Goal: Task Accomplishment & Management: Complete application form

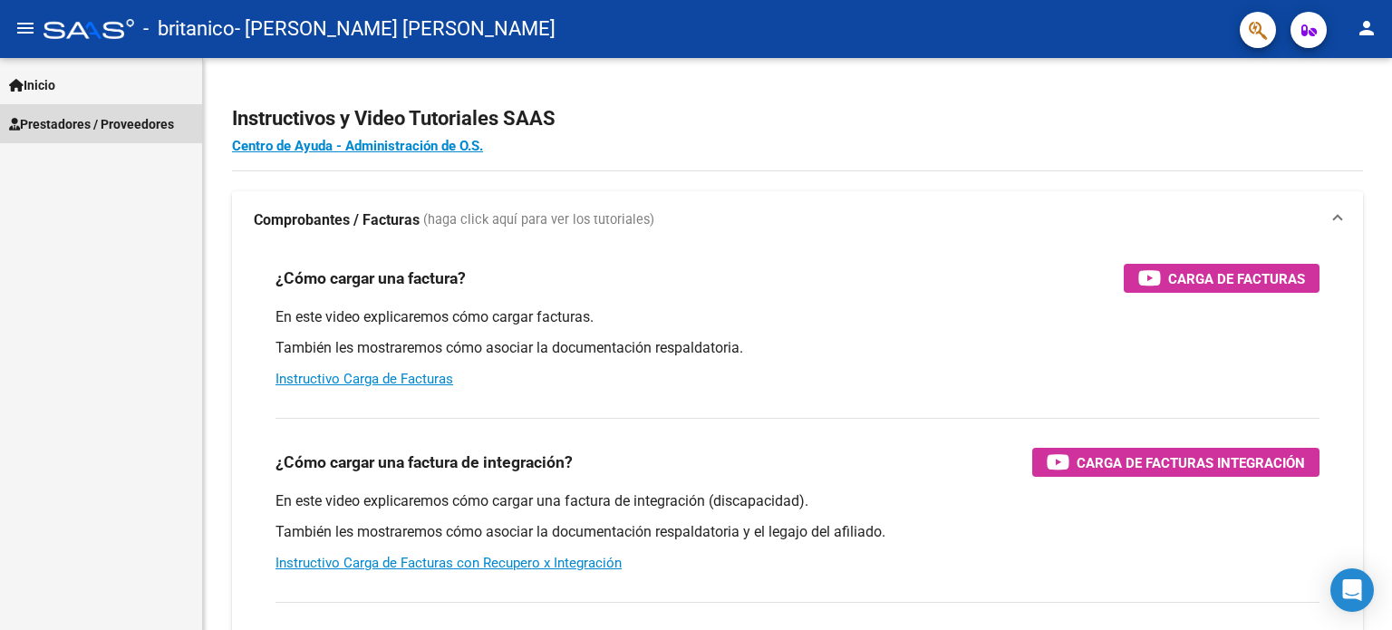
click at [141, 121] on span "Prestadores / Proveedores" at bounding box center [91, 124] width 165 height 20
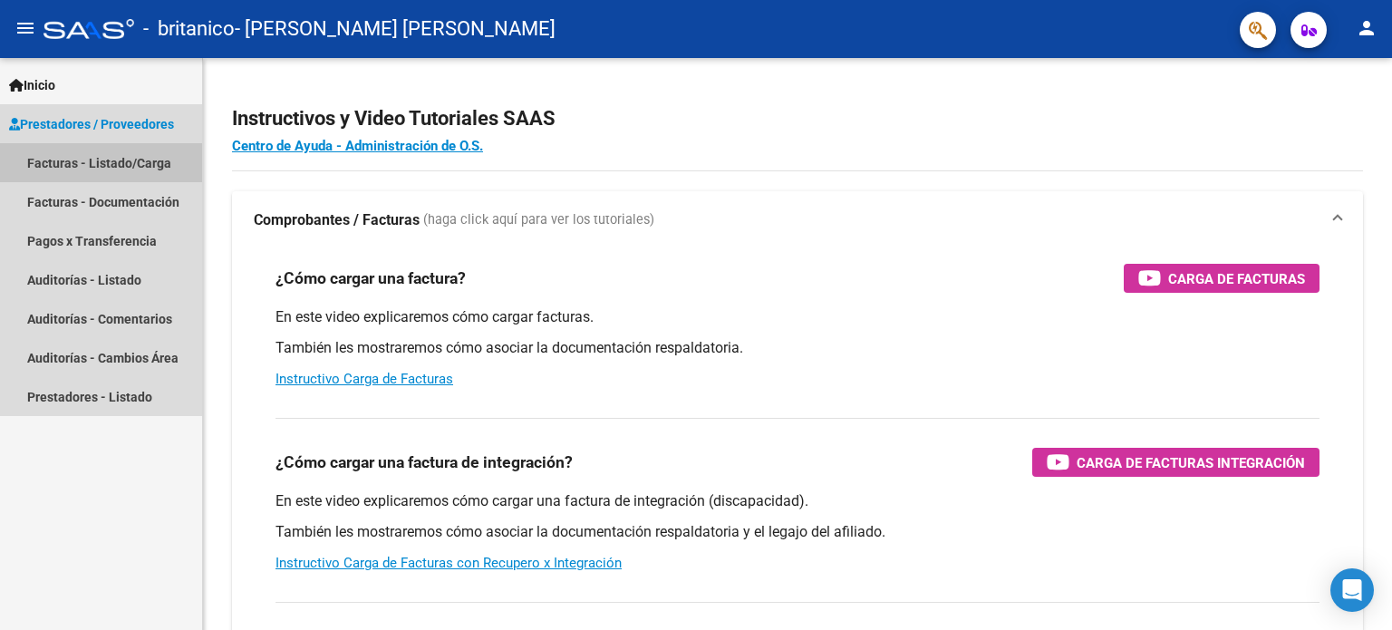
click at [134, 169] on link "Facturas - Listado/Carga" at bounding box center [101, 162] width 202 height 39
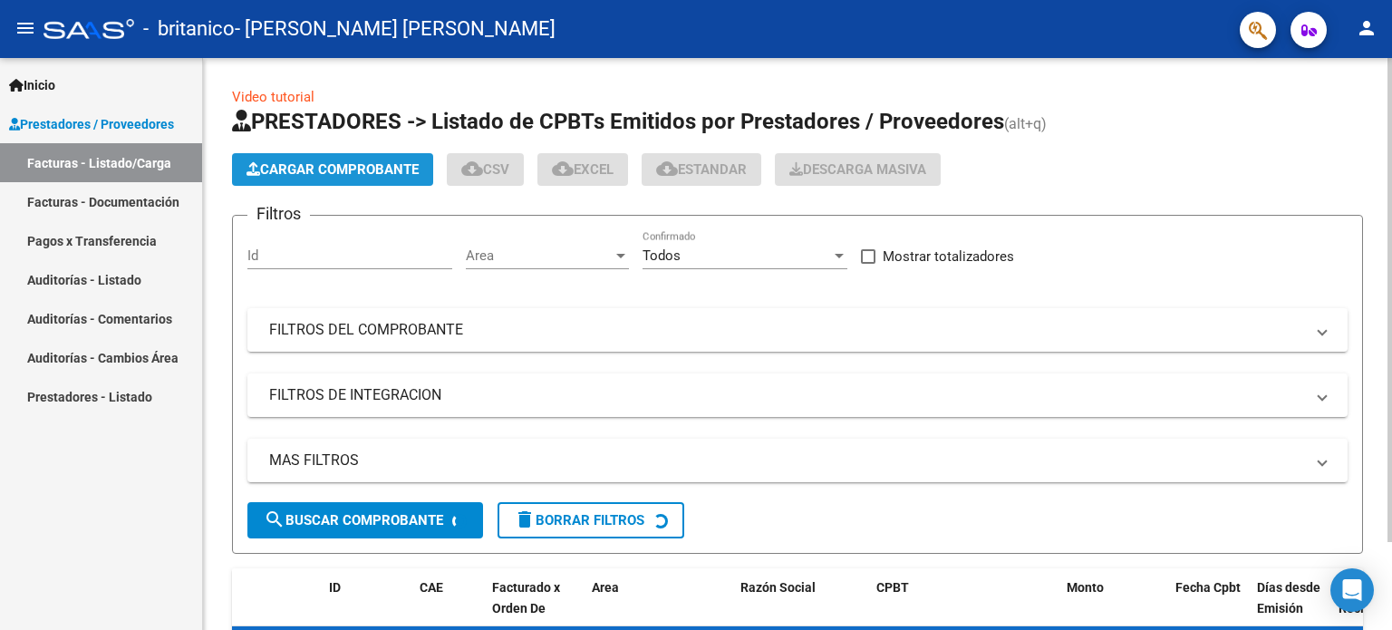
click at [341, 161] on span "Cargar Comprobante" at bounding box center [333, 169] width 172 height 16
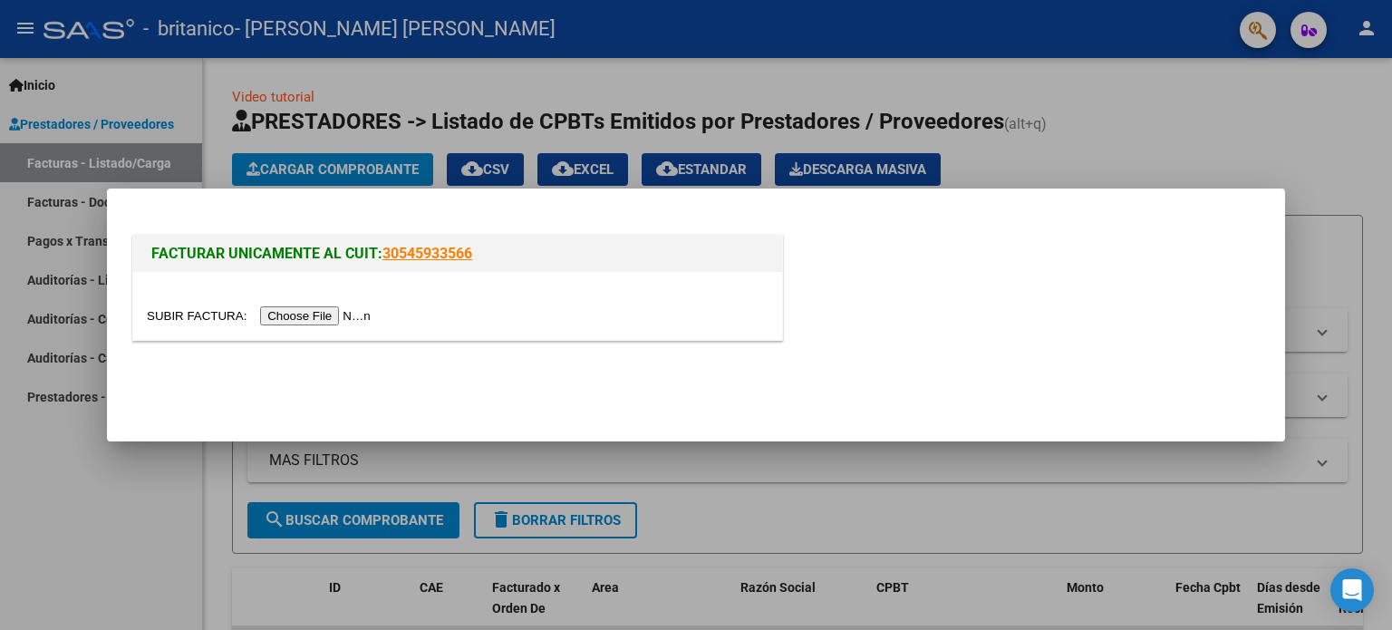
click at [341, 316] on input "file" at bounding box center [261, 315] width 229 height 19
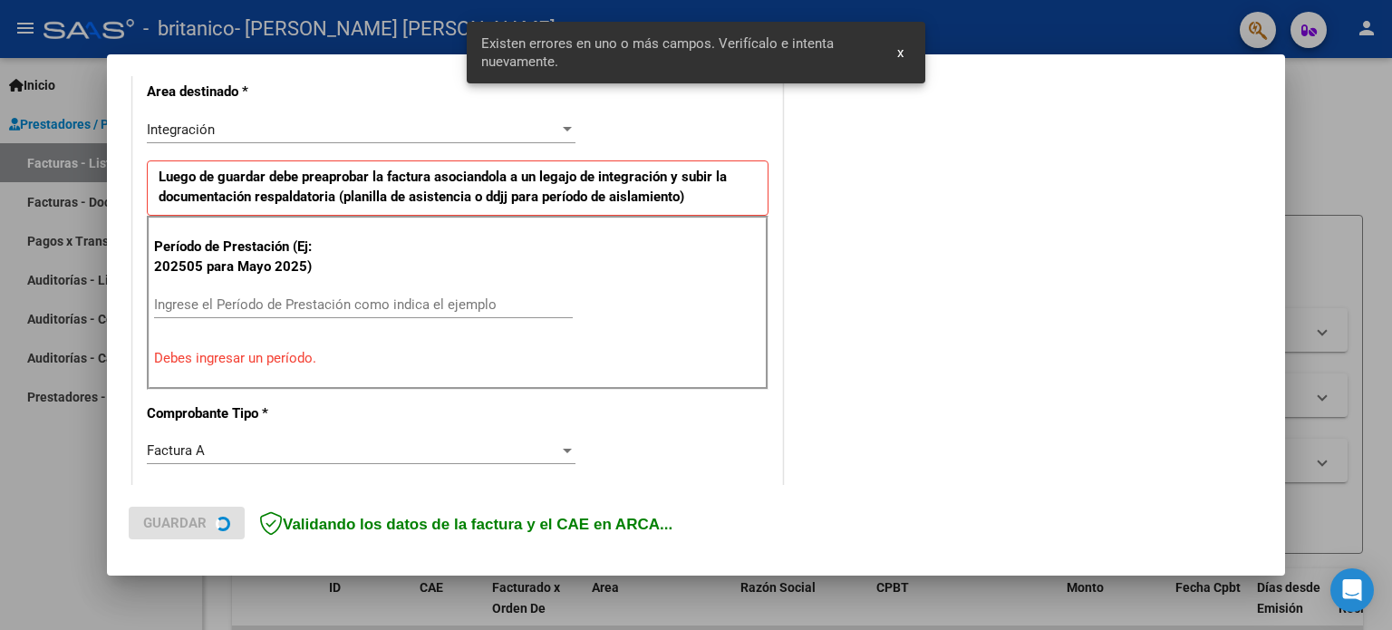
scroll to position [424, 0]
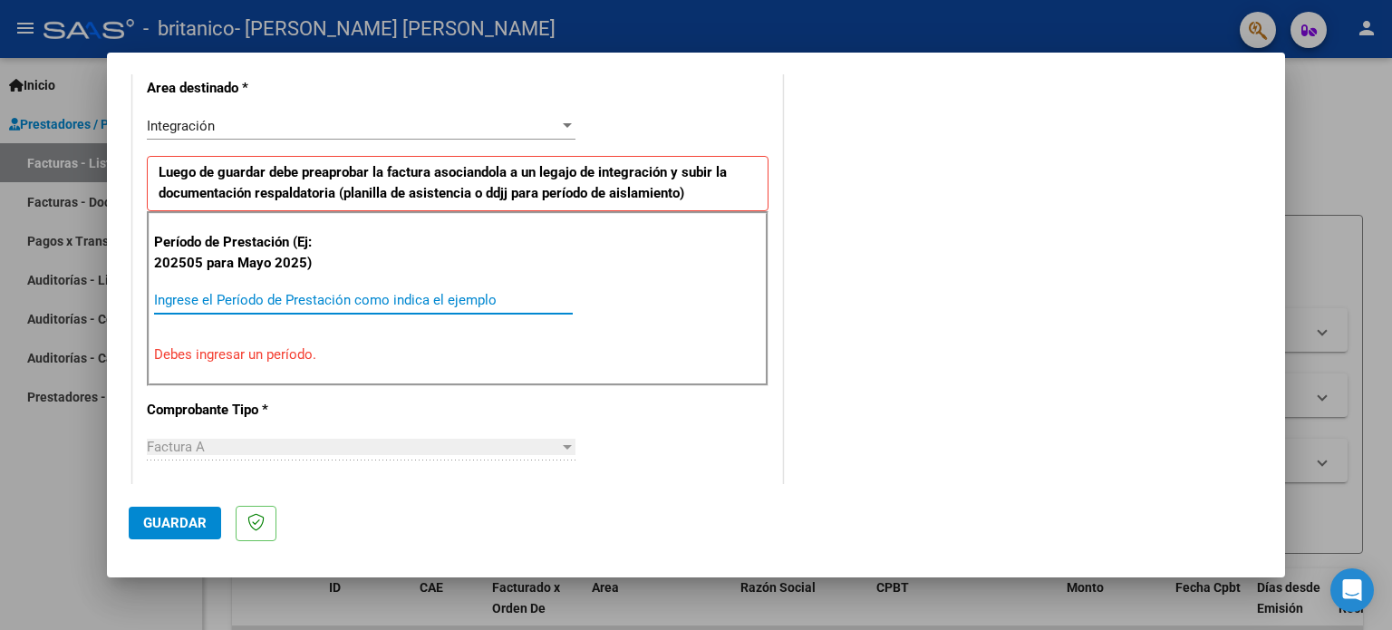
click at [363, 292] on input "Ingrese el Período de Prestación como indica el ejemplo" at bounding box center [363, 300] width 419 height 16
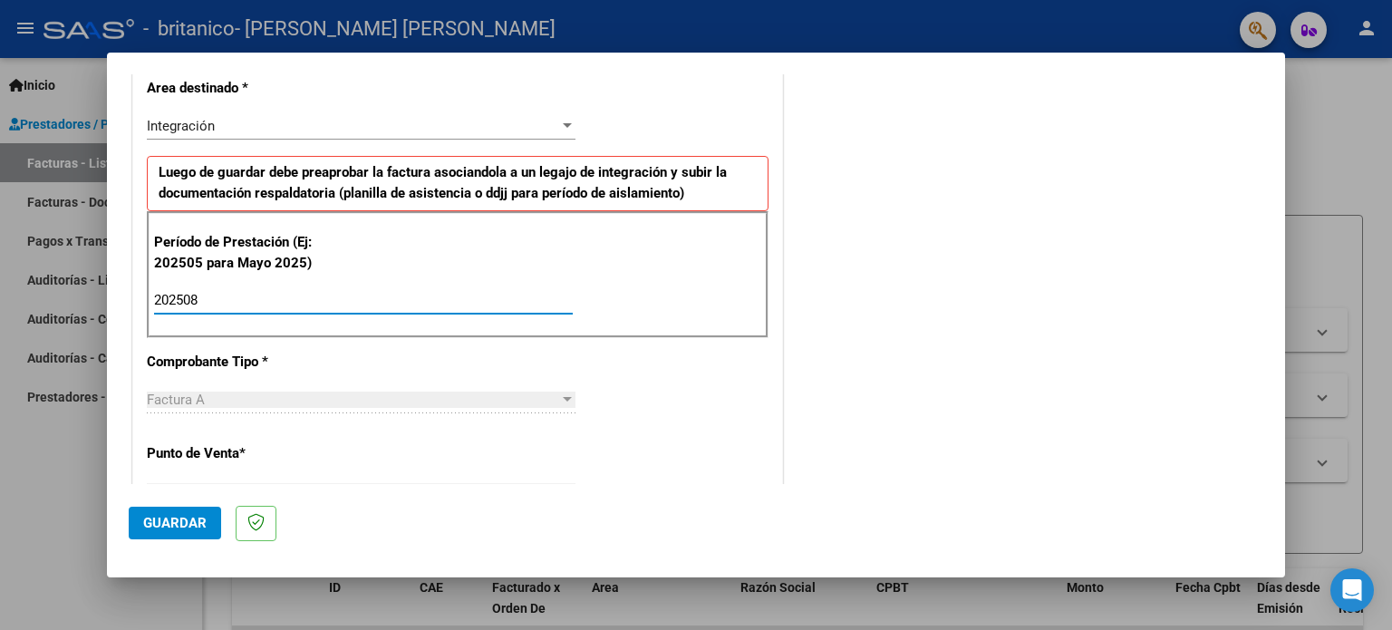
type input "202508"
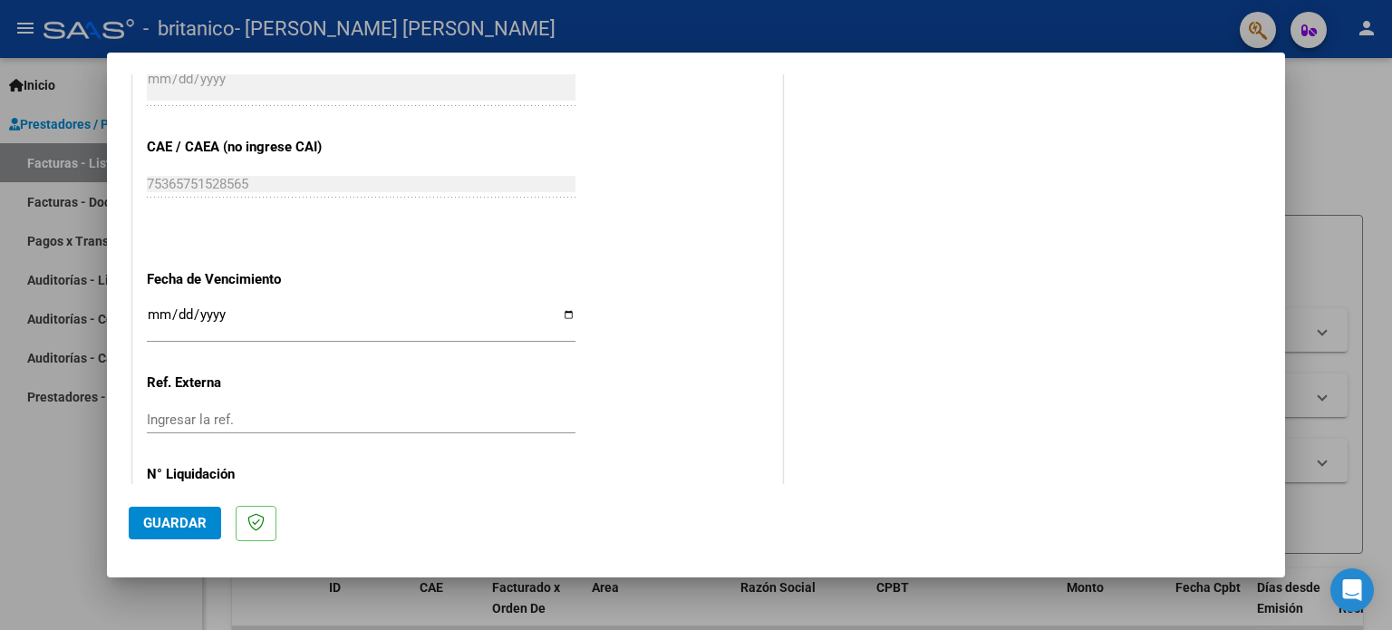
scroll to position [1183, 0]
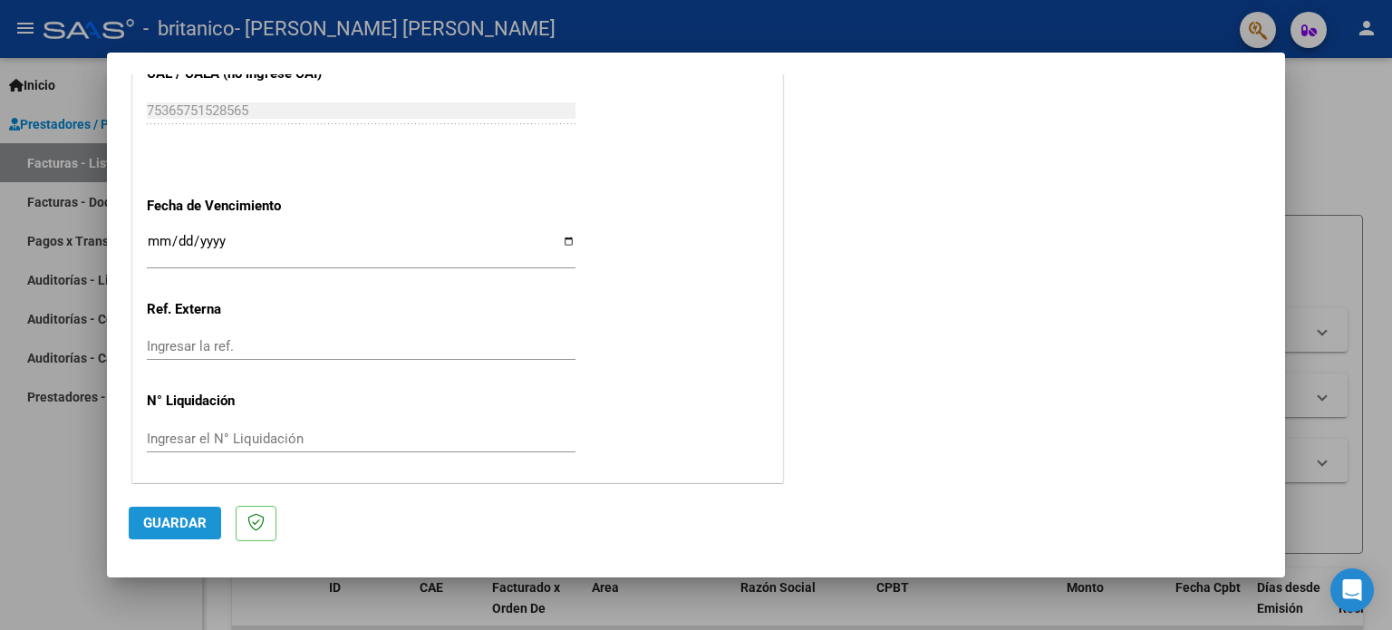
click at [185, 521] on span "Guardar" at bounding box center [174, 523] width 63 height 16
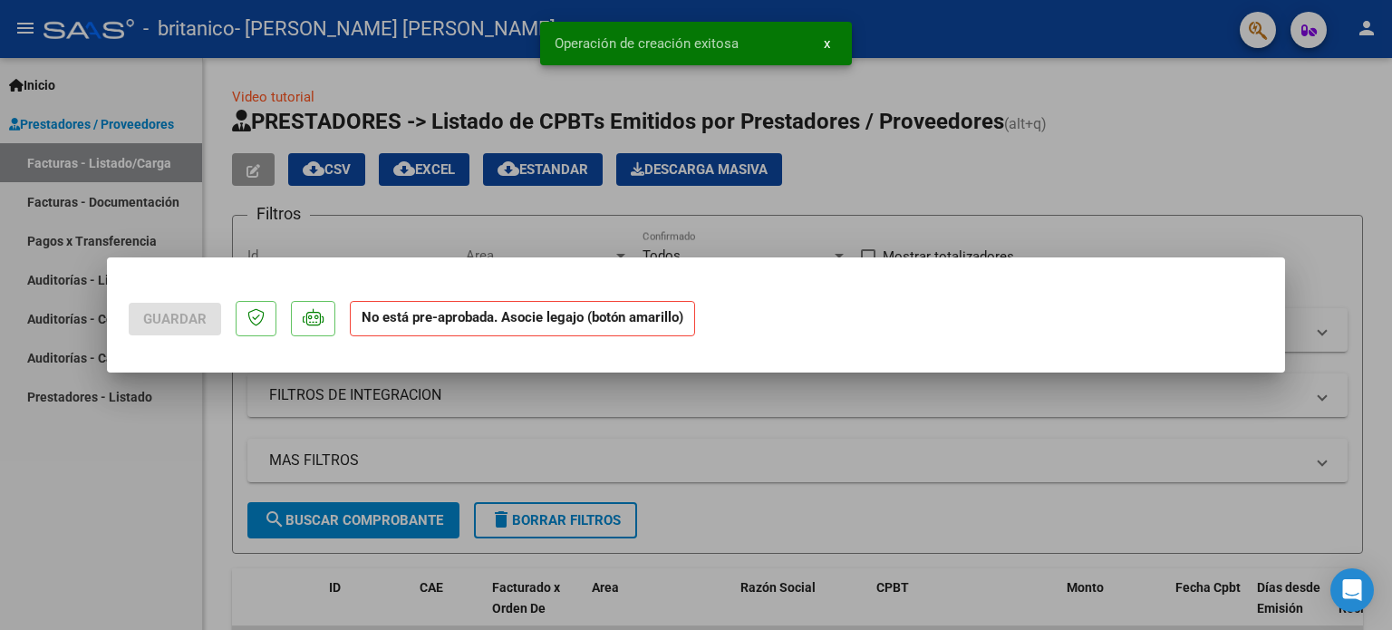
scroll to position [0, 0]
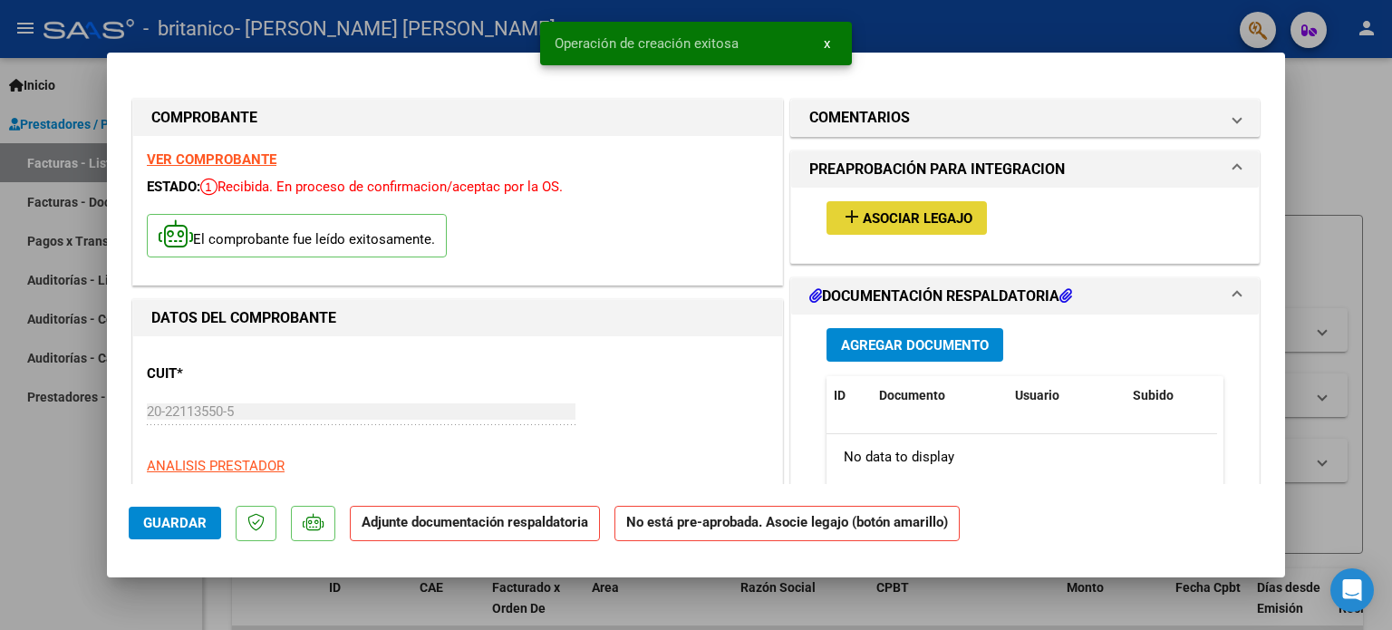
click at [898, 215] on span "Asociar Legajo" at bounding box center [918, 218] width 110 height 16
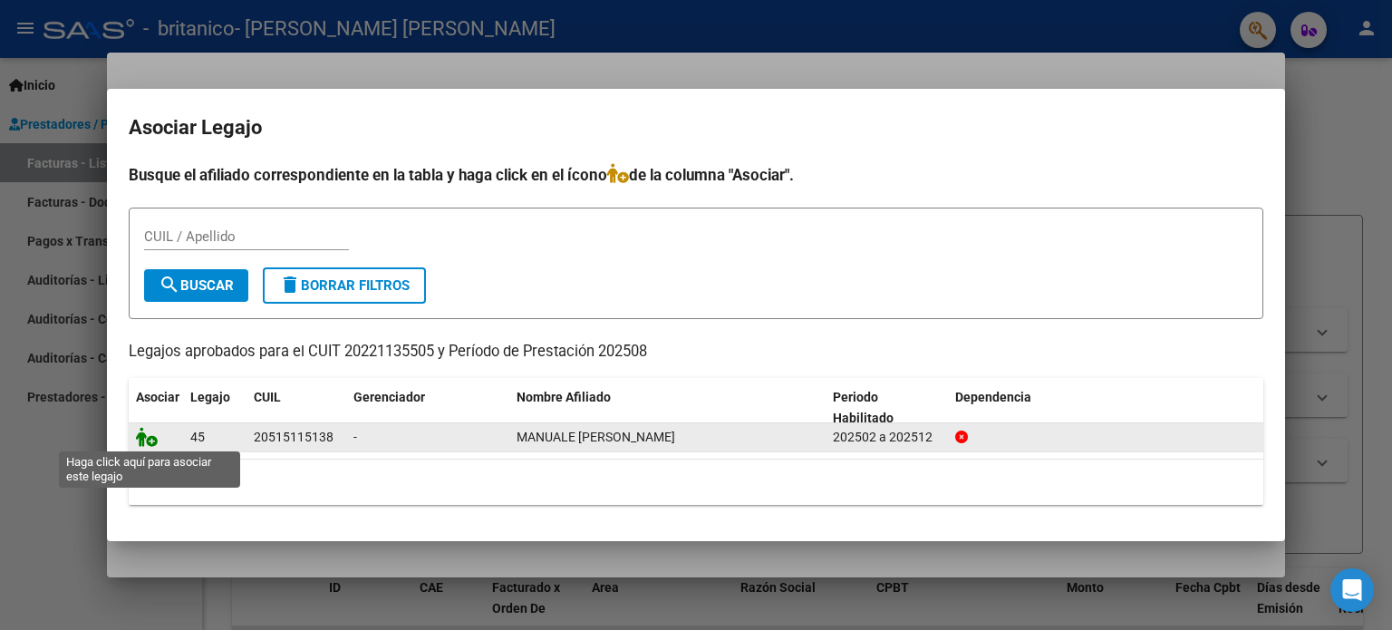
click at [143, 438] on icon at bounding box center [147, 437] width 22 height 20
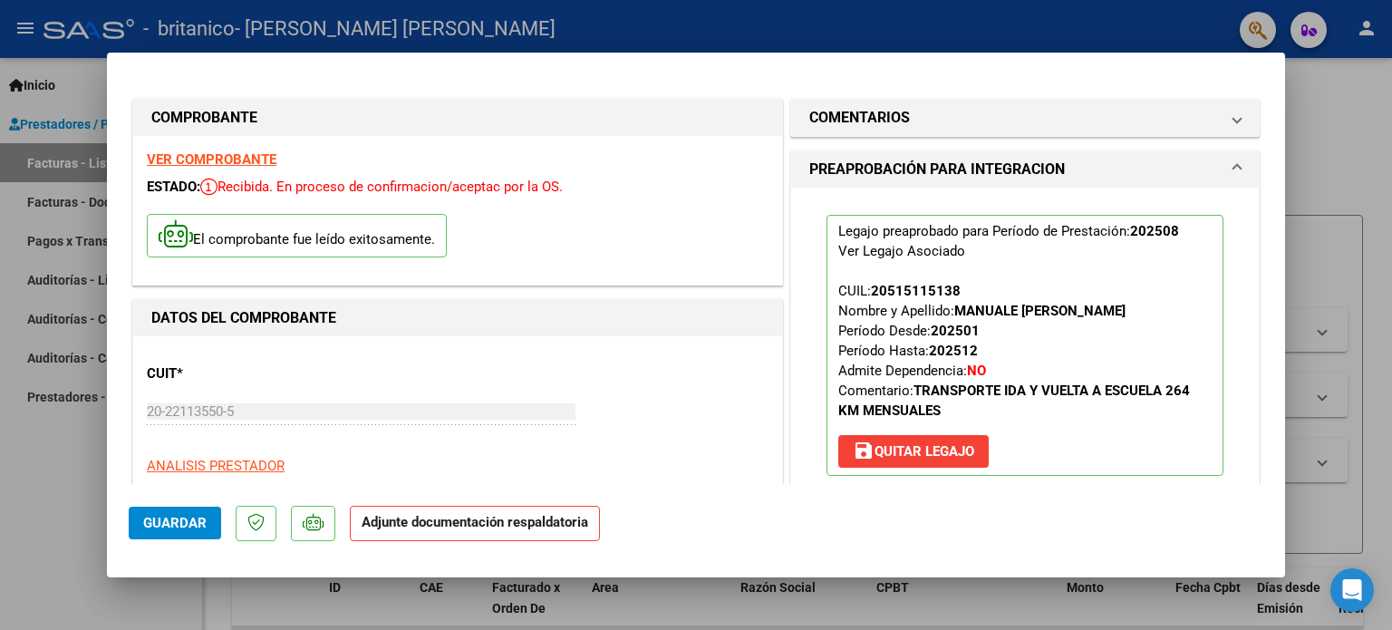
click at [167, 525] on span "Guardar" at bounding box center [174, 523] width 63 height 16
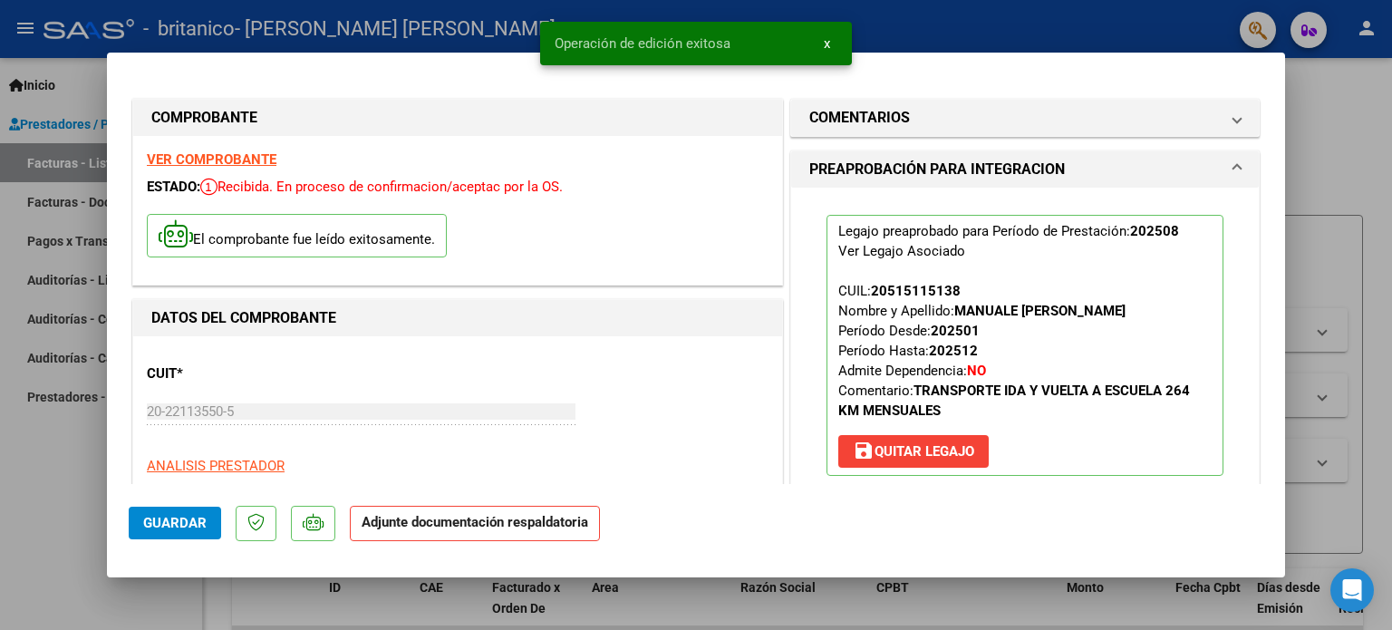
scroll to position [358, 0]
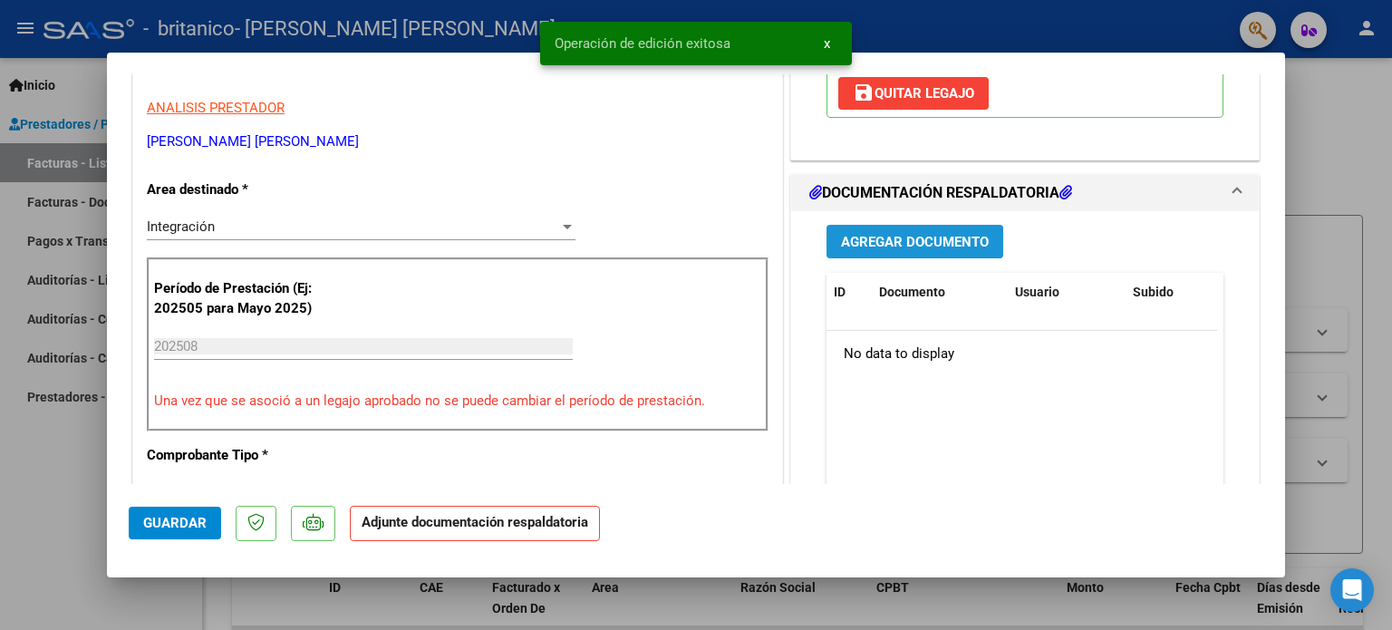
click at [963, 249] on span "Agregar Documento" at bounding box center [915, 242] width 148 height 16
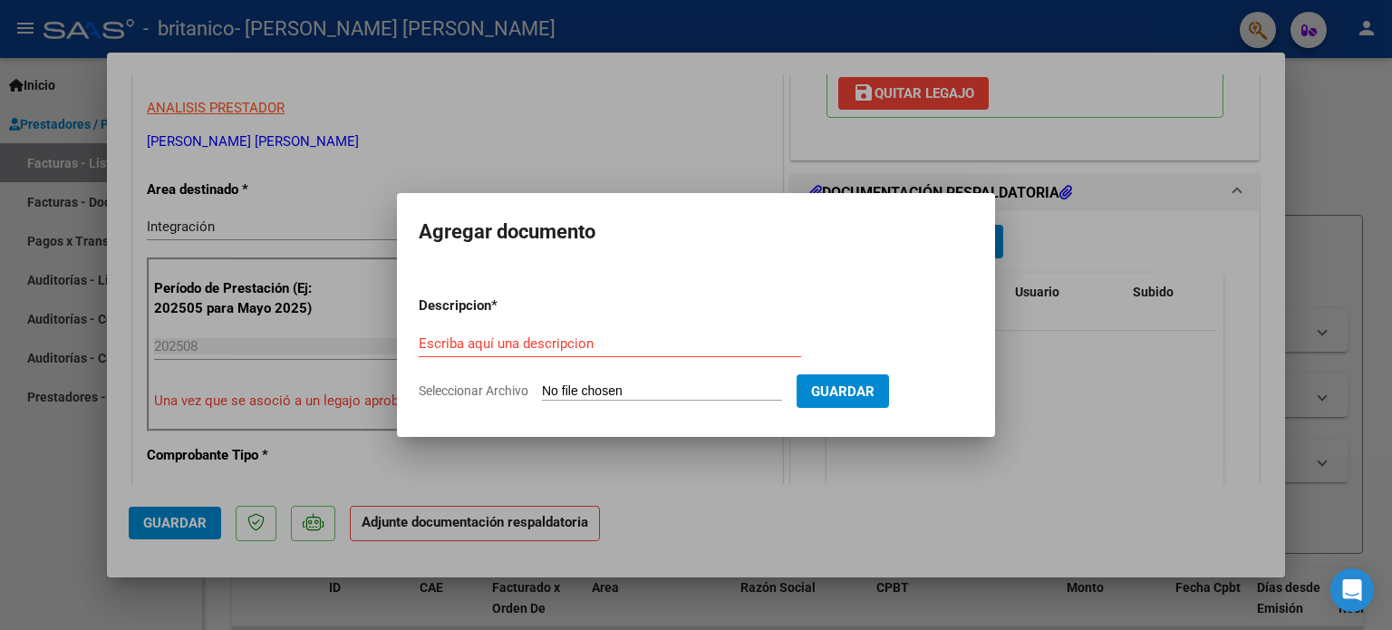
click at [559, 383] on input "Seleccionar Archivo" at bounding box center [662, 391] width 240 height 17
type input "C:\fakepath\Asistencia Manuale 082025.pdf"
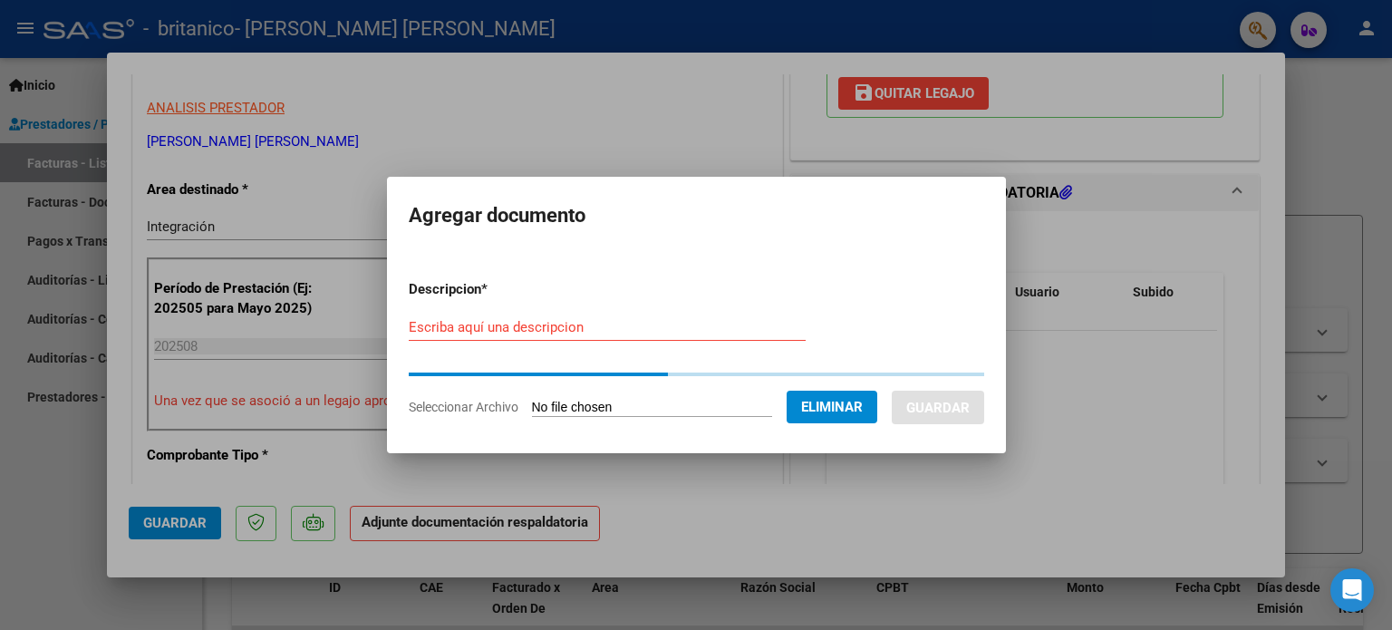
click at [634, 320] on input "Escriba aquí una descripcion" at bounding box center [607, 327] width 397 height 16
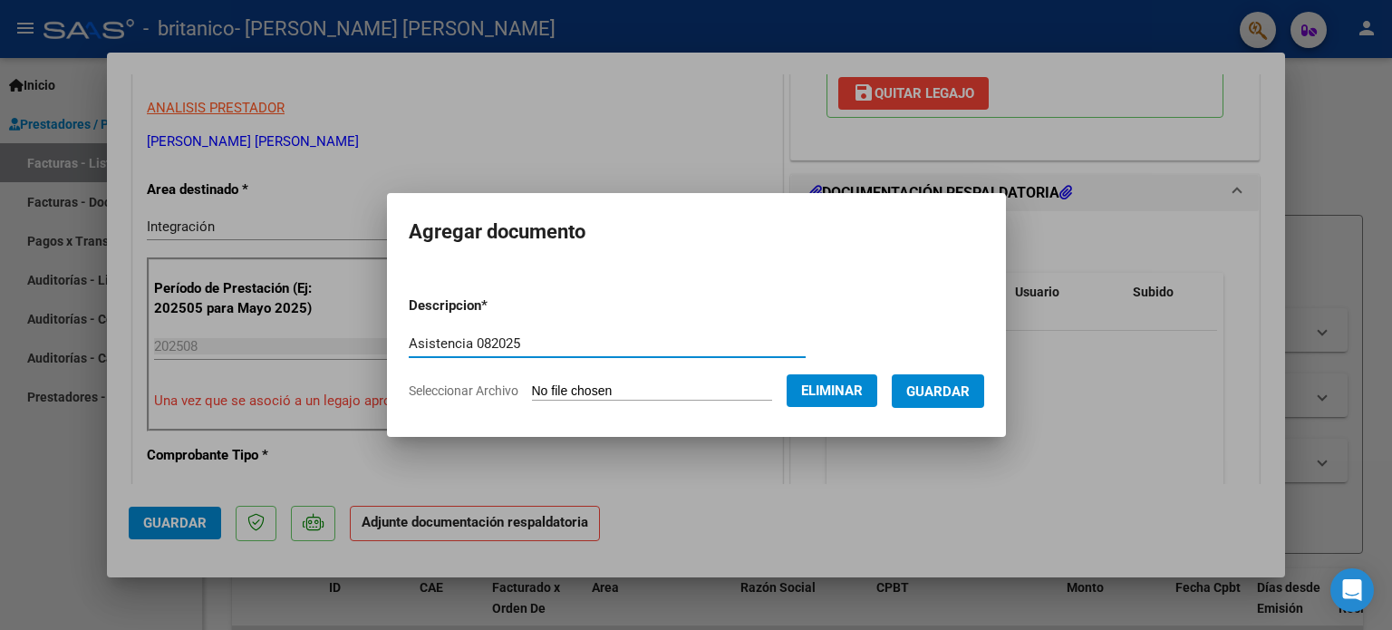
type input "Asistencia 082025"
click at [930, 400] on span "Guardar" at bounding box center [937, 391] width 63 height 16
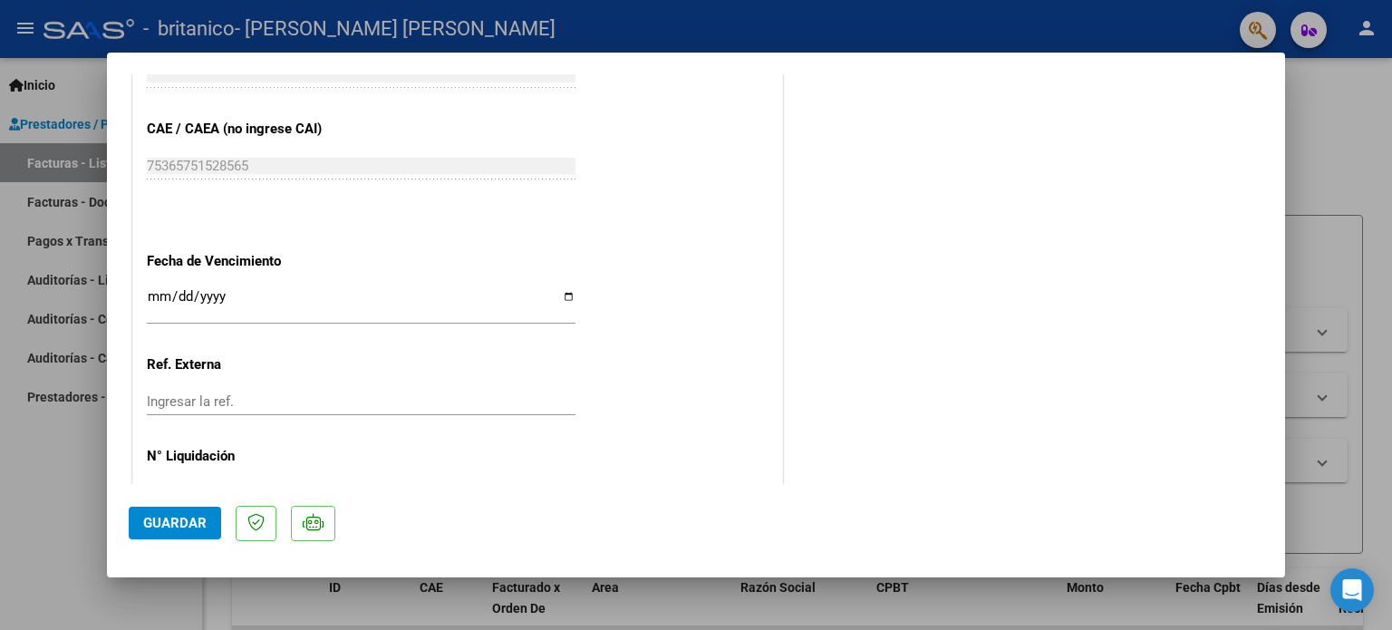
scroll to position [1211, 0]
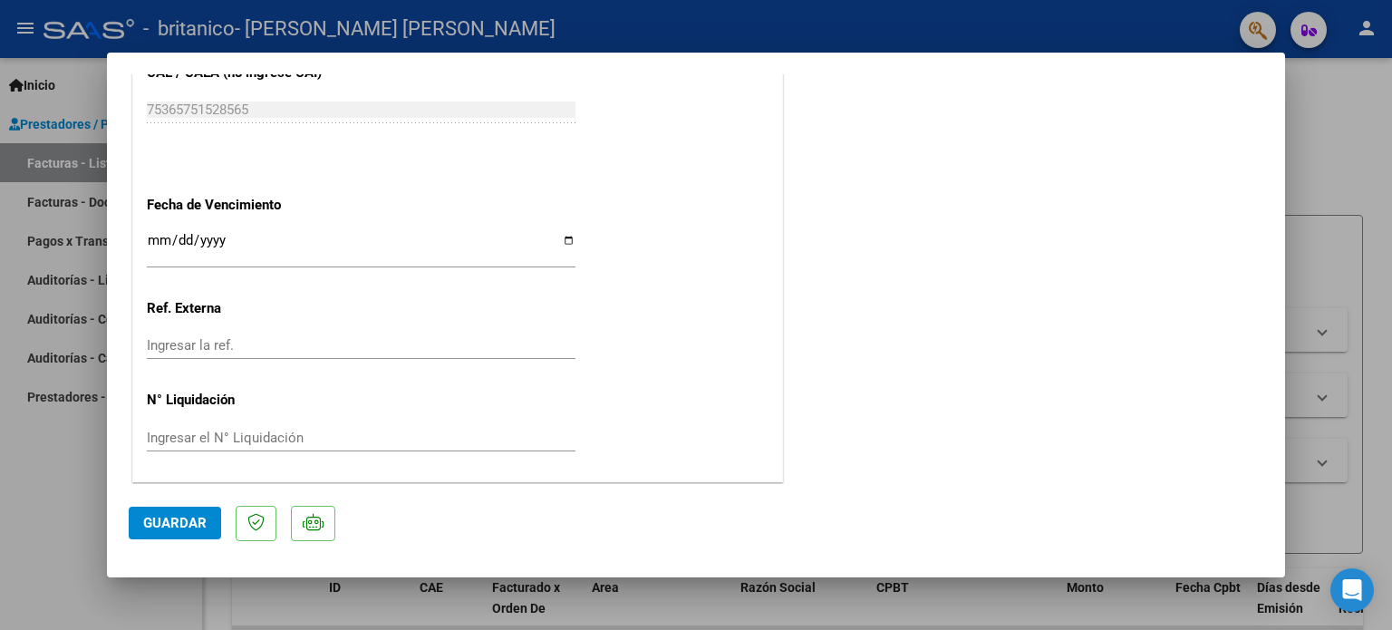
click at [187, 535] on button "Guardar" at bounding box center [175, 523] width 92 height 33
